Goal: Navigation & Orientation: Find specific page/section

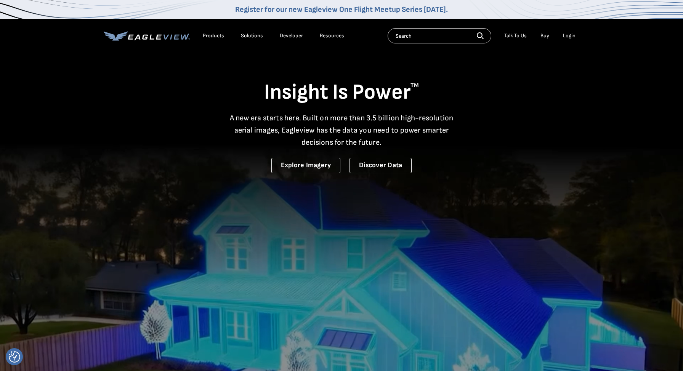
click at [175, 37] on icon at bounding box center [177, 36] width 6 height 5
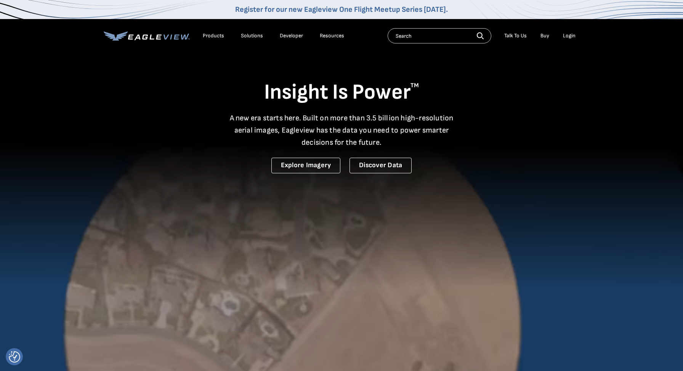
click at [218, 36] on div "Products" at bounding box center [213, 35] width 21 height 7
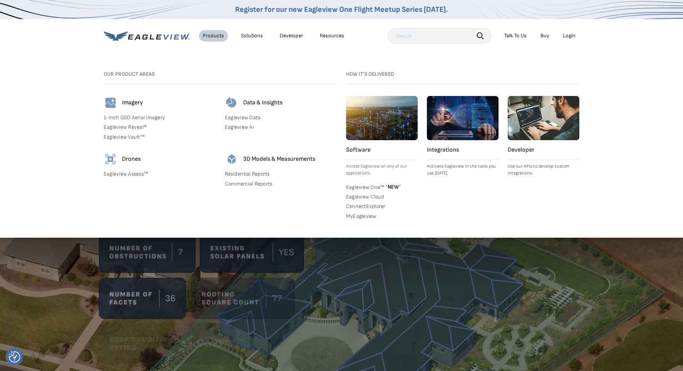
click at [255, 213] on div "Our Product Areas Imagery 1-Inch GSD Aerial Imagery Eagleview Reveal® Eagleview…" at bounding box center [220, 147] width 233 height 152
